Goal: Download file/media

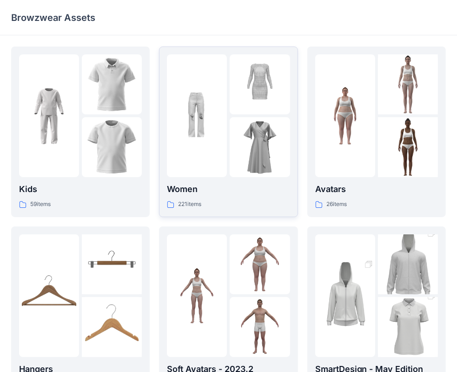
click at [215, 190] on p "Women" at bounding box center [228, 189] width 123 height 13
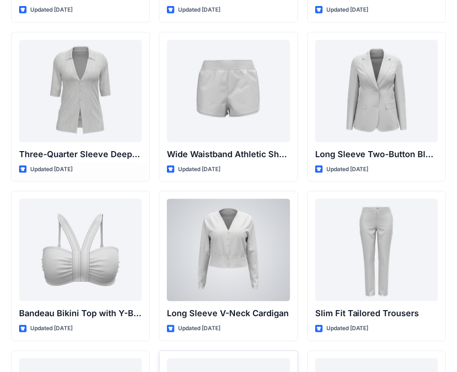
scroll to position [903, 0]
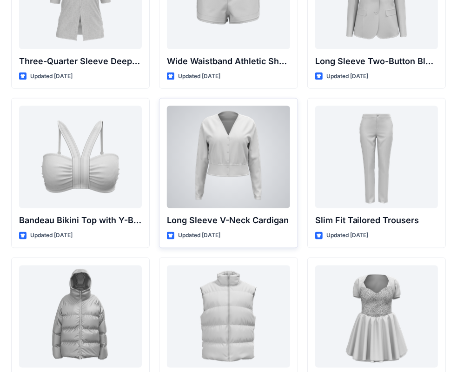
click at [229, 158] on div at bounding box center [228, 157] width 123 height 102
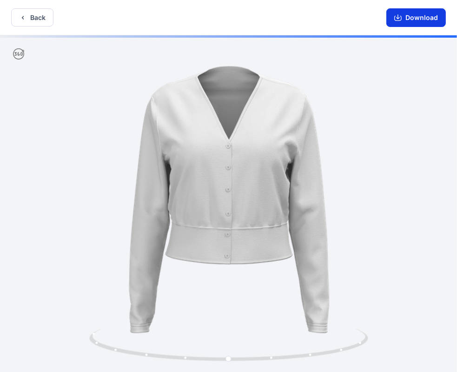
click at [413, 18] on button "Download" at bounding box center [415, 17] width 59 height 19
